Goal: Navigation & Orientation: Find specific page/section

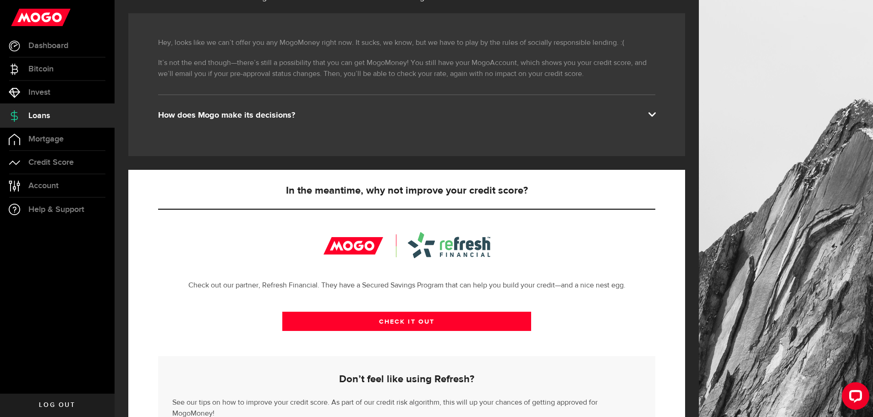
scroll to position [92, 0]
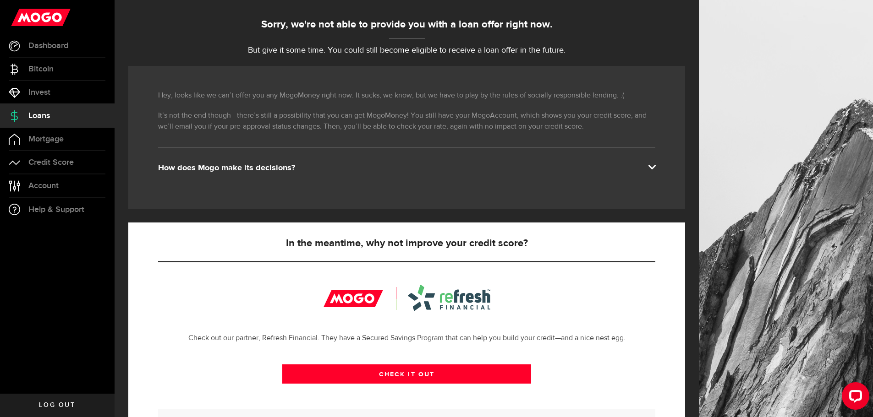
click at [195, 169] on div "How does Mogo make its decisions?" at bounding box center [406, 168] width 497 height 11
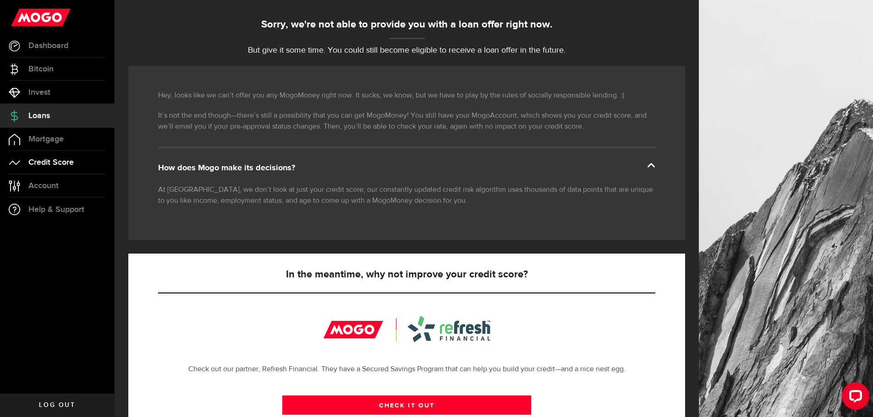
click at [65, 162] on span "Credit Score" at bounding box center [50, 162] width 45 height 8
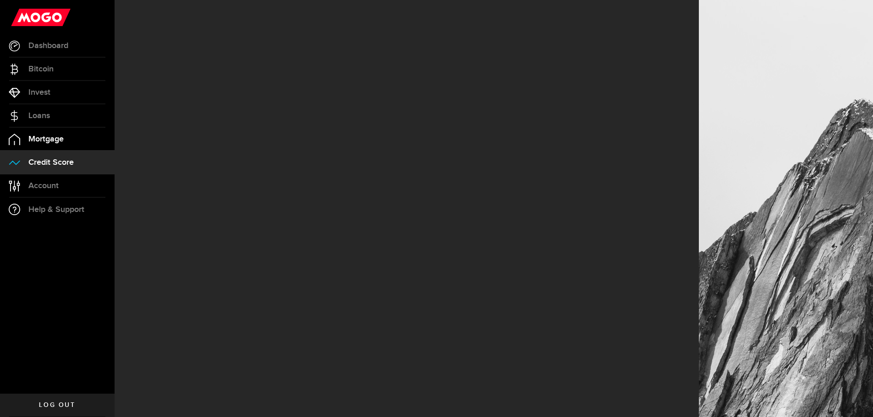
click at [50, 140] on span "Mortgage" at bounding box center [45, 139] width 35 height 8
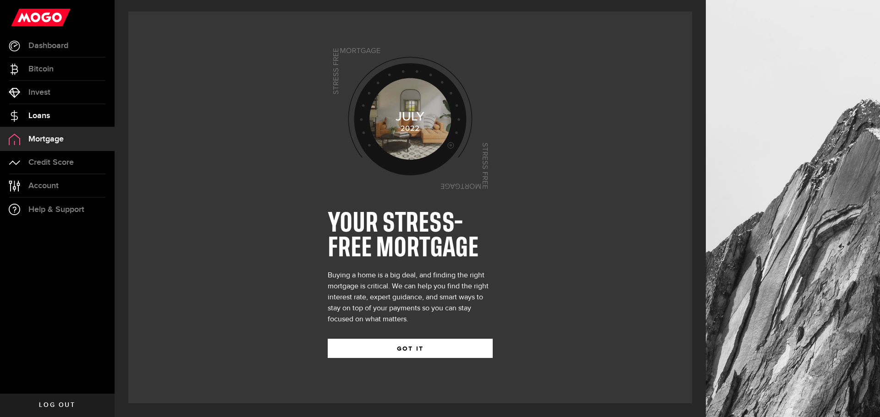
click at [47, 109] on link "Loans" at bounding box center [57, 115] width 115 height 23
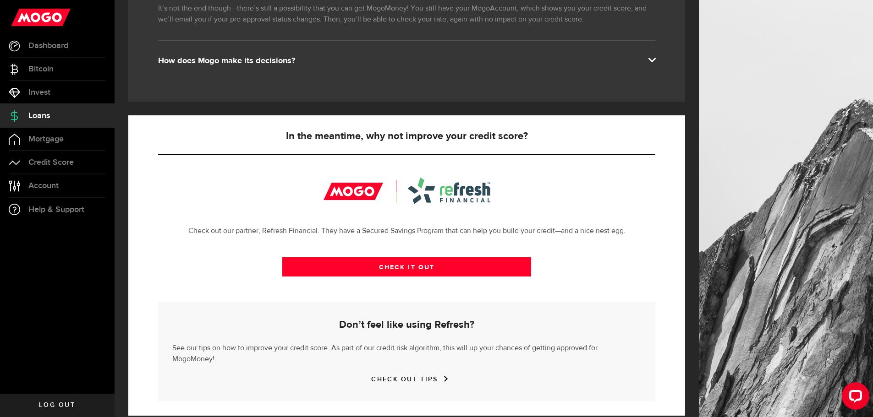
scroll to position [201, 0]
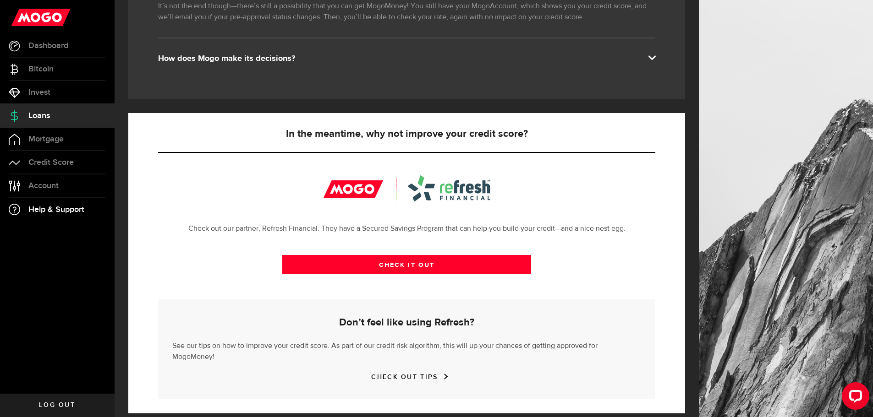
click at [57, 203] on link "Help & Support" at bounding box center [57, 209] width 115 height 23
click at [55, 182] on span "Account" at bounding box center [43, 186] width 30 height 8
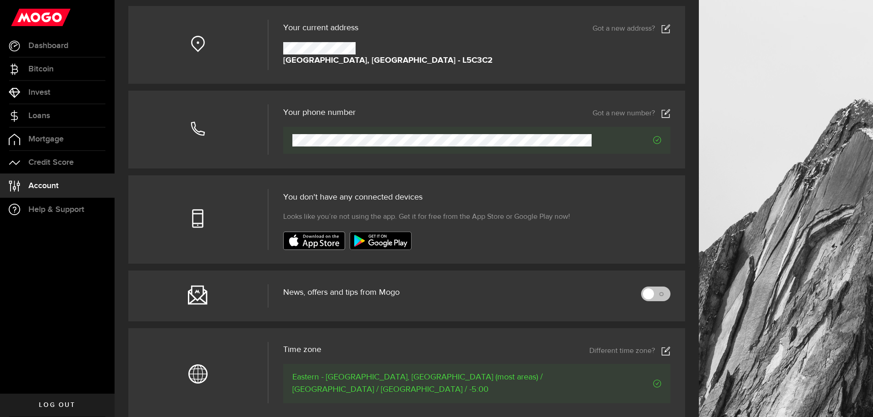
scroll to position [183, 0]
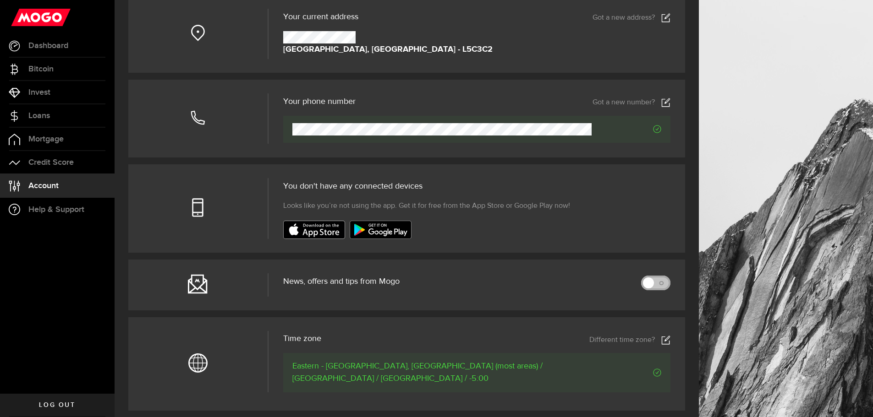
click at [659, 285] on link at bounding box center [655, 283] width 29 height 15
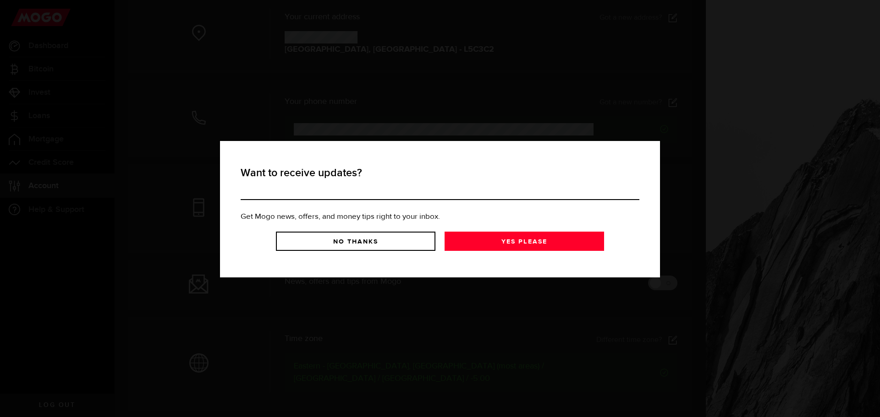
click at [668, 284] on div "Want to receive updates? Get Mogo news, offers, and money tips right to your in…" at bounding box center [440, 208] width 880 height 417
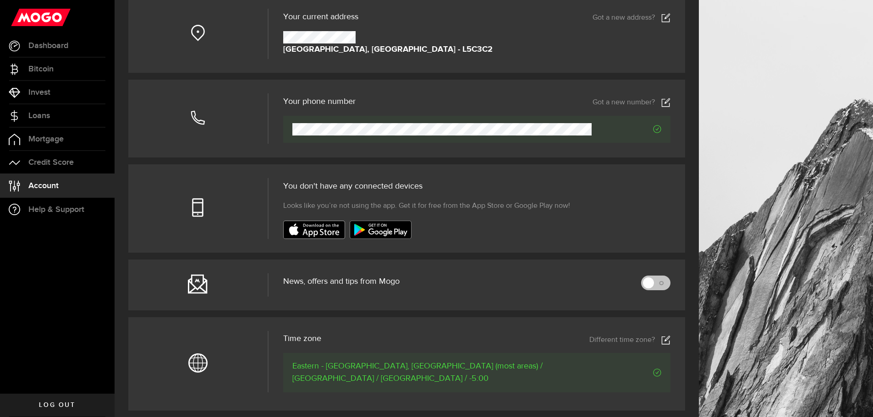
click at [668, 284] on link at bounding box center [655, 283] width 29 height 15
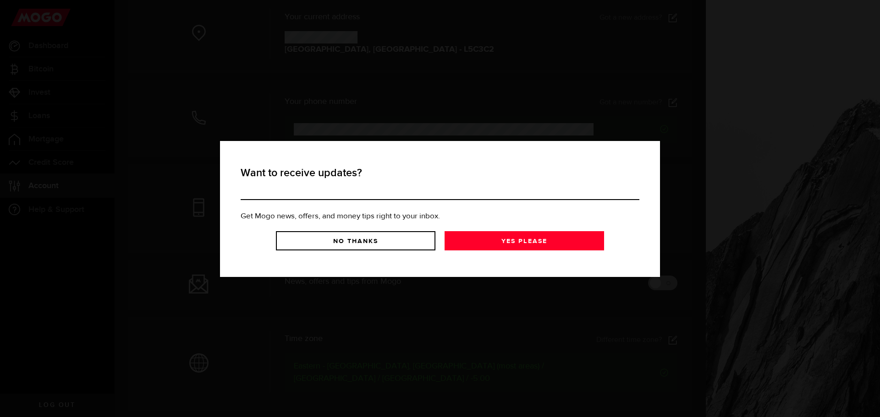
click at [541, 255] on article "Want to receive updates? Get Mogo news, offers, and money tips right to your in…" at bounding box center [440, 209] width 412 height 95
click at [545, 246] on link "Yes Please" at bounding box center [523, 240] width 159 height 19
click at [265, 193] on header "Want to receive updates?" at bounding box center [439, 182] width 399 height 35
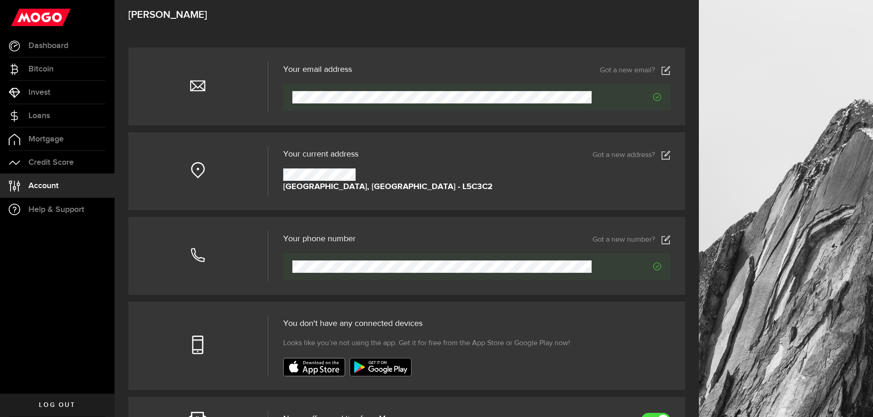
scroll to position [92, 0]
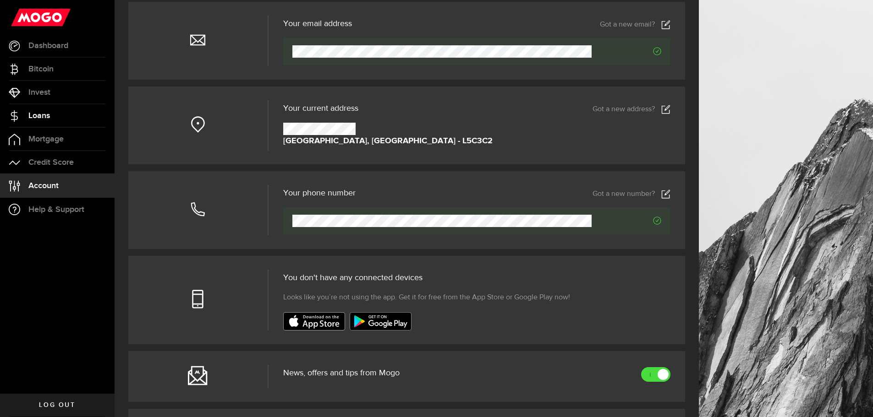
click at [53, 122] on link "Loans" at bounding box center [57, 115] width 115 height 23
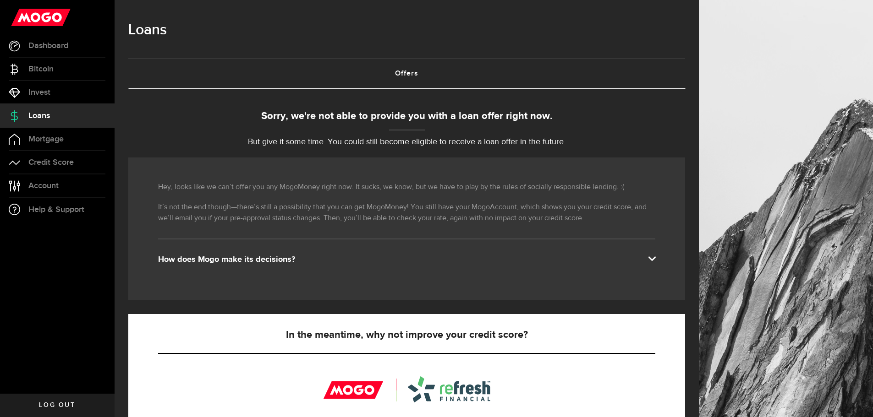
click at [257, 258] on div "How does Mogo make its decisions?" at bounding box center [406, 259] width 497 height 11
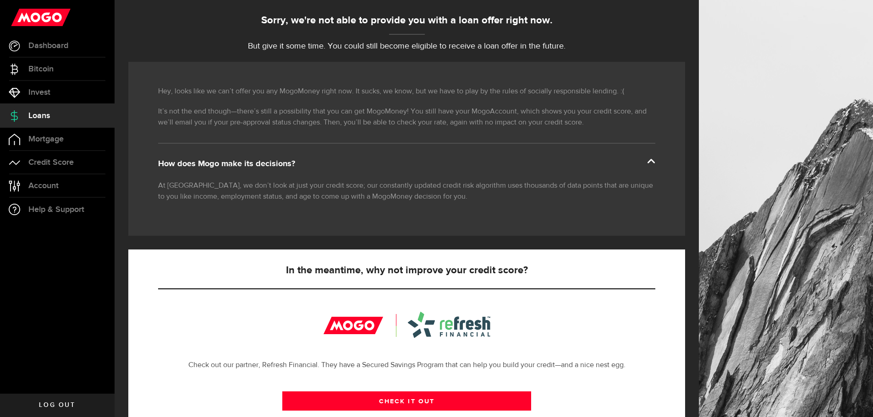
scroll to position [46, 0]
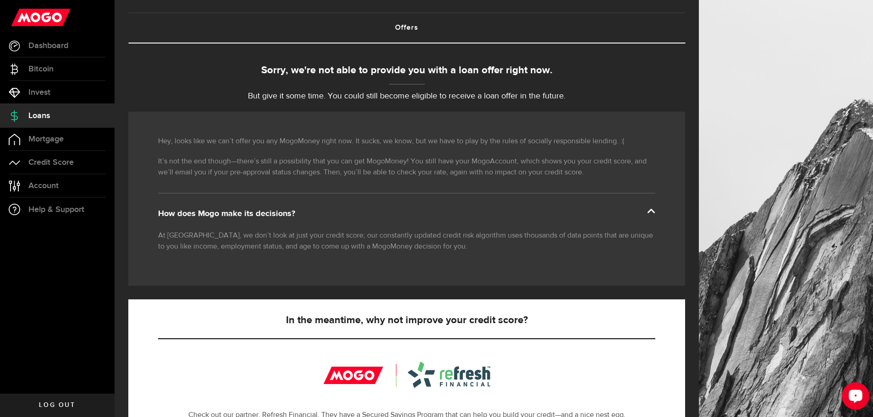
click at [854, 397] on icon "Open LiveChat chat widget" at bounding box center [855, 396] width 9 height 6
click at [50, 87] on link "Invest" at bounding box center [57, 92] width 115 height 23
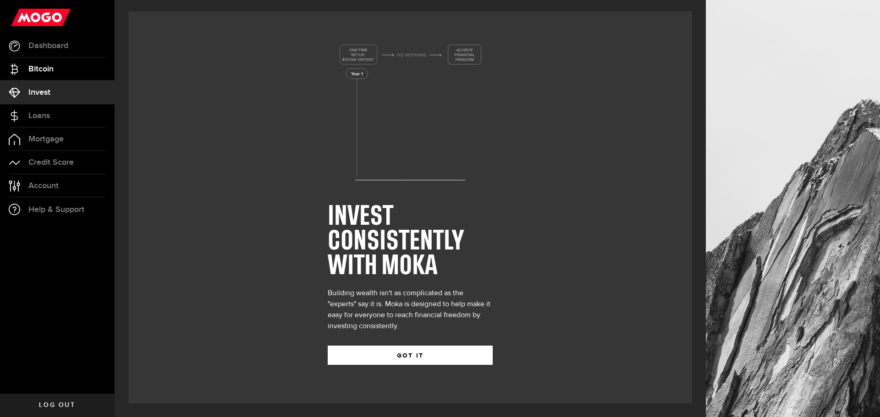
click at [44, 77] on link "Bitcoin" at bounding box center [57, 69] width 115 height 23
